Goal: Task Accomplishment & Management: Use online tool/utility

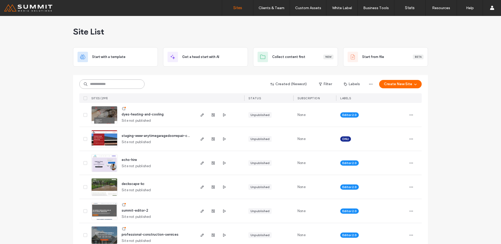
click at [106, 85] on input at bounding box center [111, 83] width 65 height 9
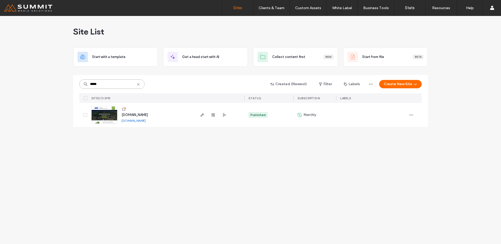
type input "*****"
click at [104, 115] on img at bounding box center [105, 123] width 26 height 35
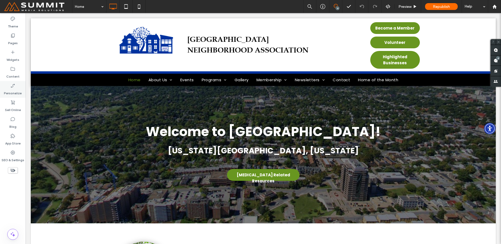
scroll to position [1, 0]
click at [7, 73] on label "Content" at bounding box center [12, 74] width 13 height 7
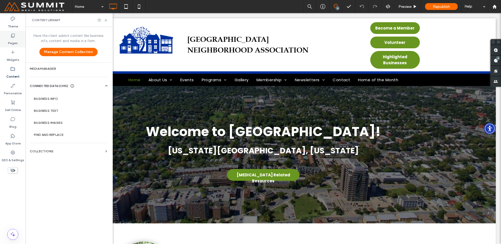
click at [14, 38] on icon at bounding box center [12, 35] width 5 height 5
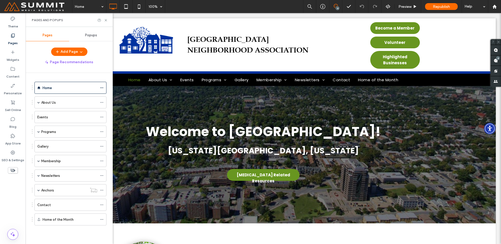
click at [90, 33] on span "Popups" at bounding box center [91, 35] width 12 height 4
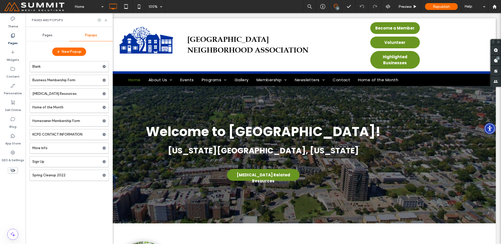
click at [54, 100] on div "Blank Business Membership Form COVID-19 Resources Home of the Month Homeowner M…" at bounding box center [68, 119] width 79 height 122
click at [54, 109] on label "Home of the Month" at bounding box center [67, 107] width 70 height 10
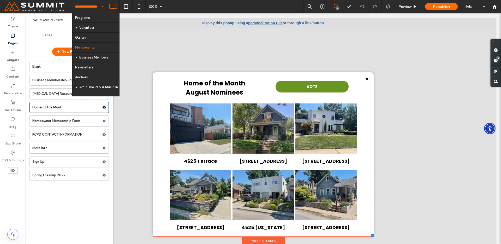
scroll to position [38, 0]
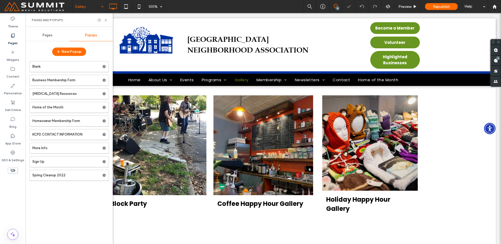
click at [96, 9] on input at bounding box center [88, 6] width 26 height 13
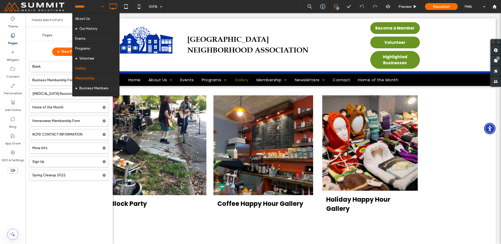
scroll to position [8, 0]
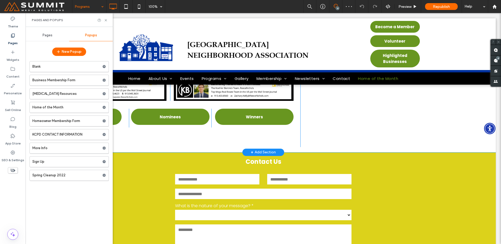
scroll to position [1570, 0]
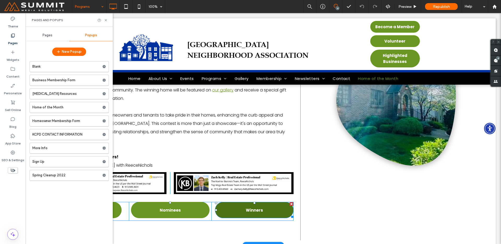
click at [235, 202] on link "Winners" at bounding box center [254, 210] width 79 height 16
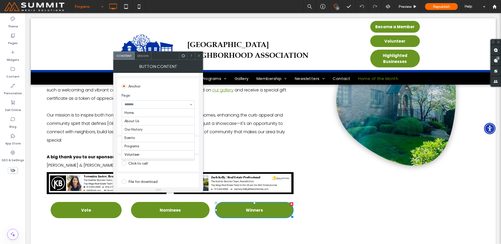
scroll to position [52, 0]
click at [144, 131] on section "Anchor: Select..." at bounding box center [158, 121] width 73 height 21
drag, startPoint x: 145, startPoint y: 127, endPoint x: 145, endPoint y: 129, distance: 2.7
click at [199, 54] on icon at bounding box center [199, 56] width 4 height 4
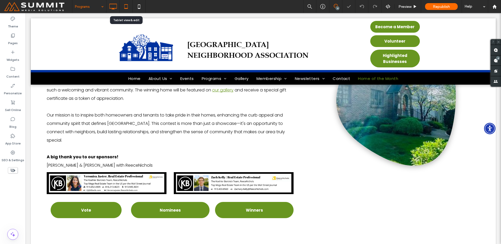
click at [128, 9] on icon at bounding box center [126, 6] width 10 height 10
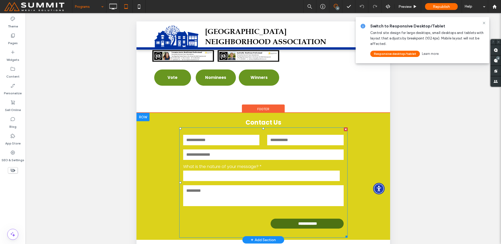
scroll to position [1966, 0]
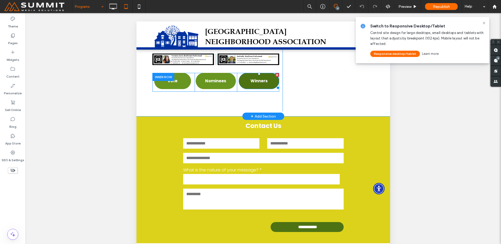
click at [252, 86] on span "Winners" at bounding box center [258, 80] width 17 height 11
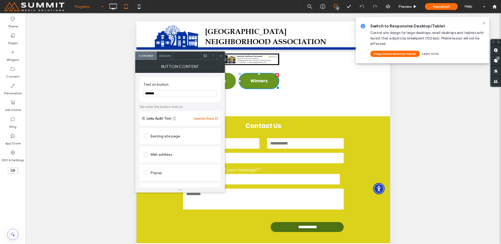
scroll to position [108, 0]
click at [219, 53] on span at bounding box center [221, 56] width 4 height 8
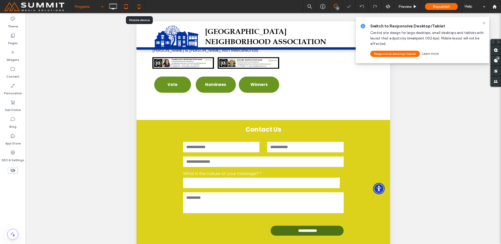
click at [144, 7] on icon at bounding box center [139, 6] width 10 height 10
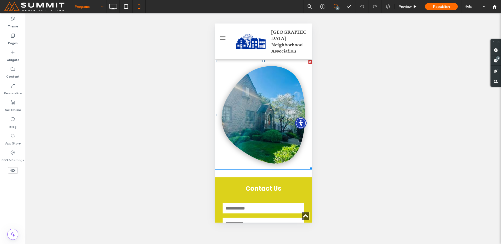
scroll to position [3113, 0]
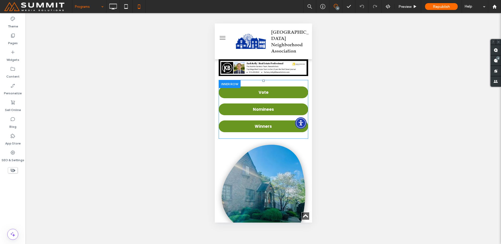
click at [251, 135] on div "Winners Click To Paste" at bounding box center [262, 126] width 89 height 17
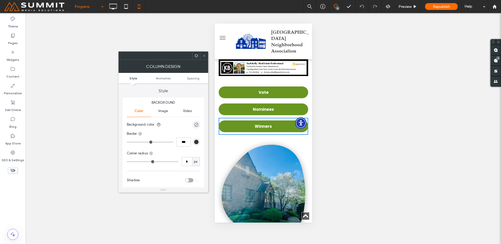
click at [201, 53] on div at bounding box center [204, 56] width 8 height 8
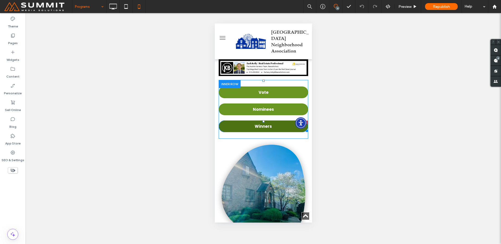
click at [241, 132] on link "Winners" at bounding box center [262, 126] width 89 height 12
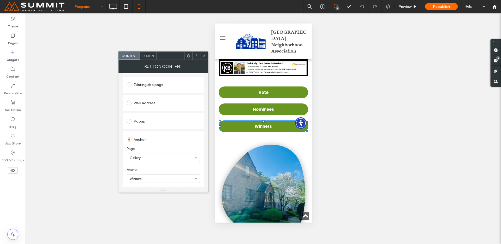
scroll to position [53, 0]
click at [204, 53] on span at bounding box center [204, 56] width 4 height 8
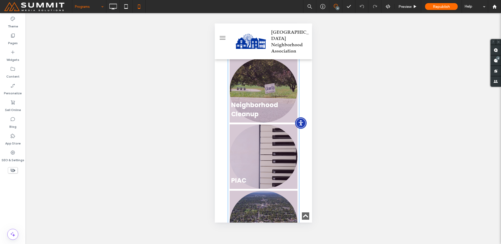
scroll to position [0, 0]
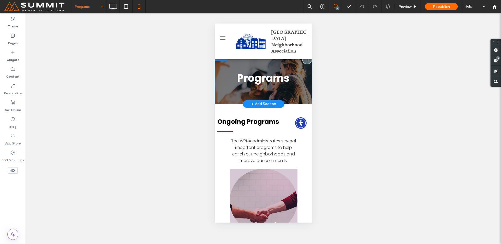
click at [302, 59] on div at bounding box center [307, 59] width 10 height 10
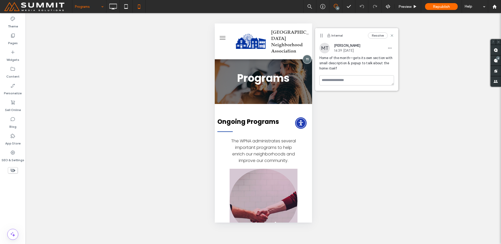
click at [219, 39] on button "menu" at bounding box center [222, 38] width 10 height 10
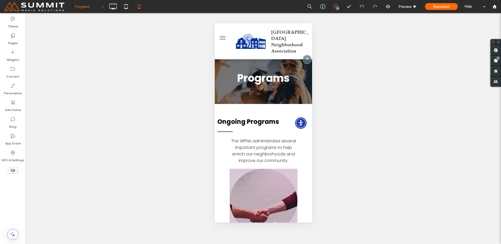
click at [223, 37] on button "menu" at bounding box center [222, 38] width 10 height 10
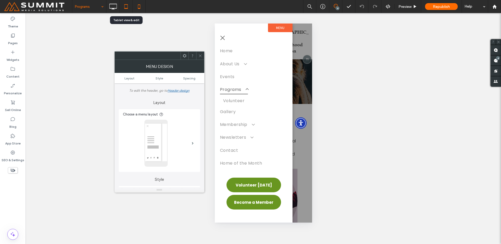
click at [129, 4] on icon at bounding box center [126, 6] width 10 height 10
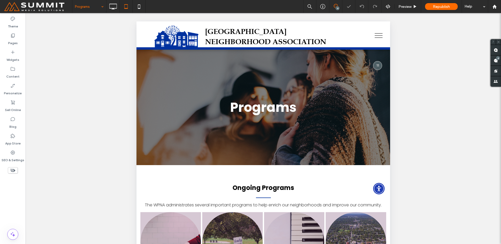
click at [374, 38] on button "menu" at bounding box center [379, 36] width 14 height 14
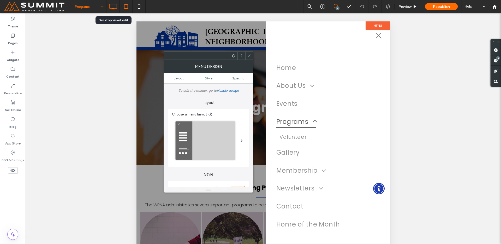
click at [112, 11] on icon at bounding box center [113, 6] width 10 height 10
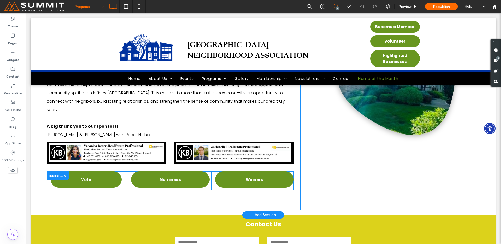
scroll to position [1600, 0]
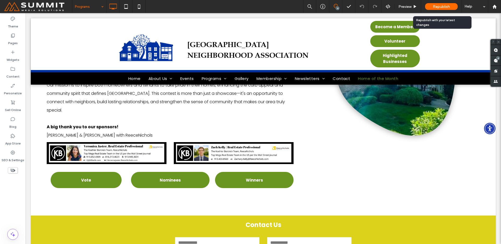
click at [443, 7] on span "Republish" at bounding box center [441, 6] width 17 height 4
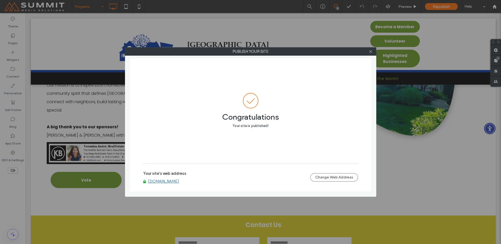
click at [166, 180] on link "www.westplaza.org" at bounding box center [163, 181] width 31 height 5
click at [371, 52] on icon at bounding box center [371, 52] width 4 height 4
